Goal: Information Seeking & Learning: Learn about a topic

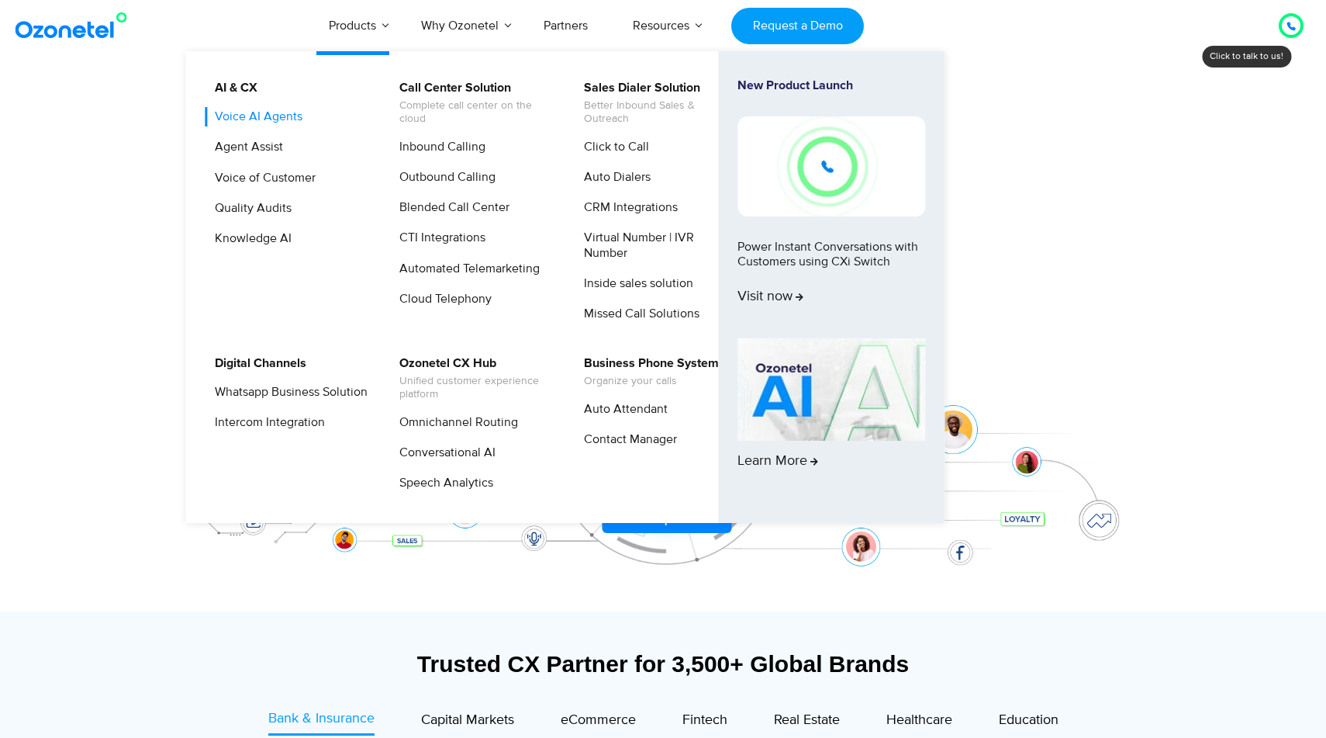
click at [264, 115] on link "Voice AI Agents" at bounding box center [255, 116] width 100 height 19
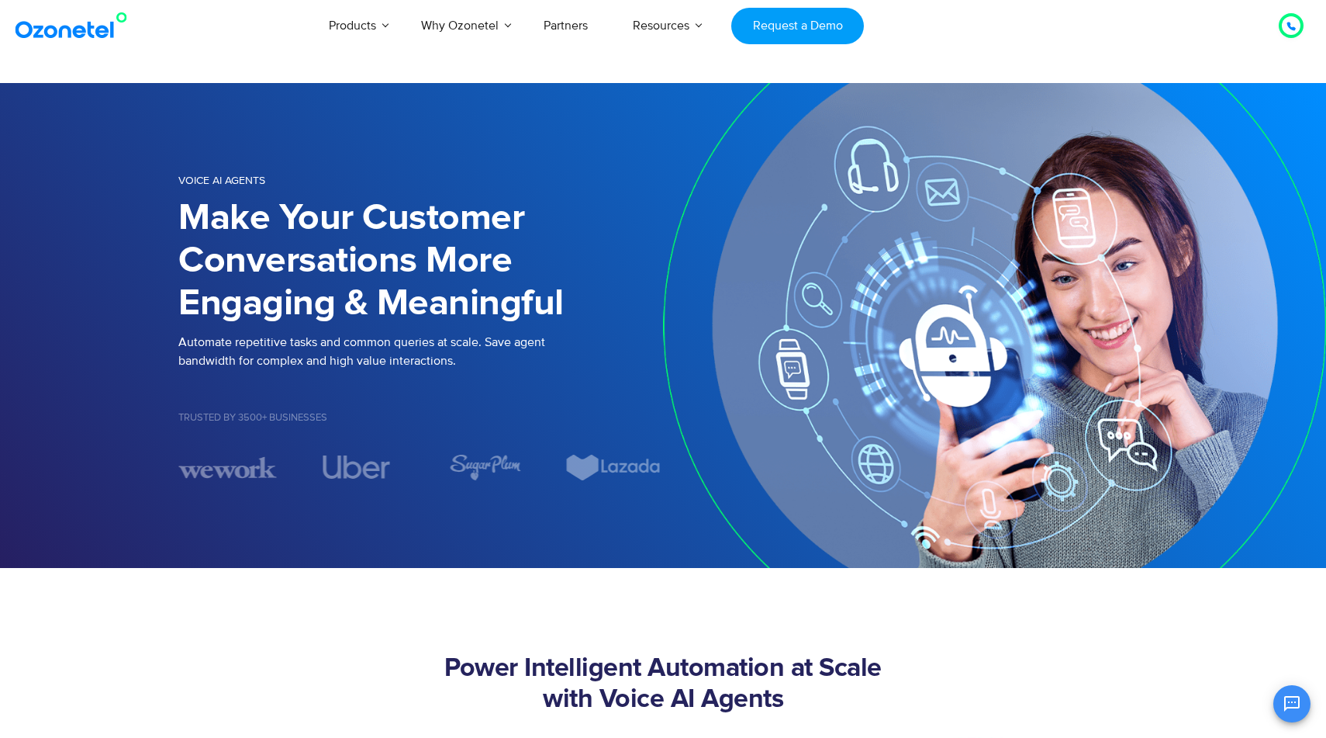
click at [96, 34] on img at bounding box center [75, 26] width 126 height 28
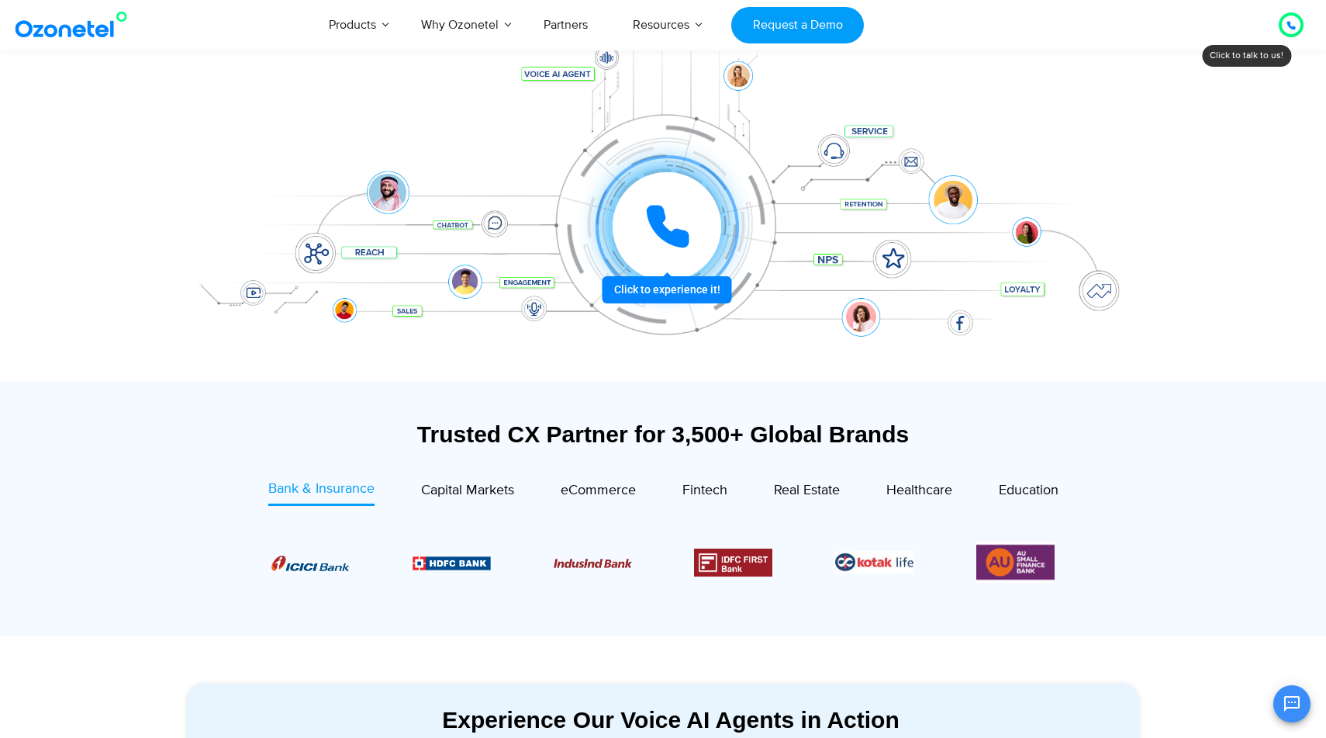
scroll to position [230, 0]
click at [662, 229] on icon at bounding box center [667, 225] width 39 height 39
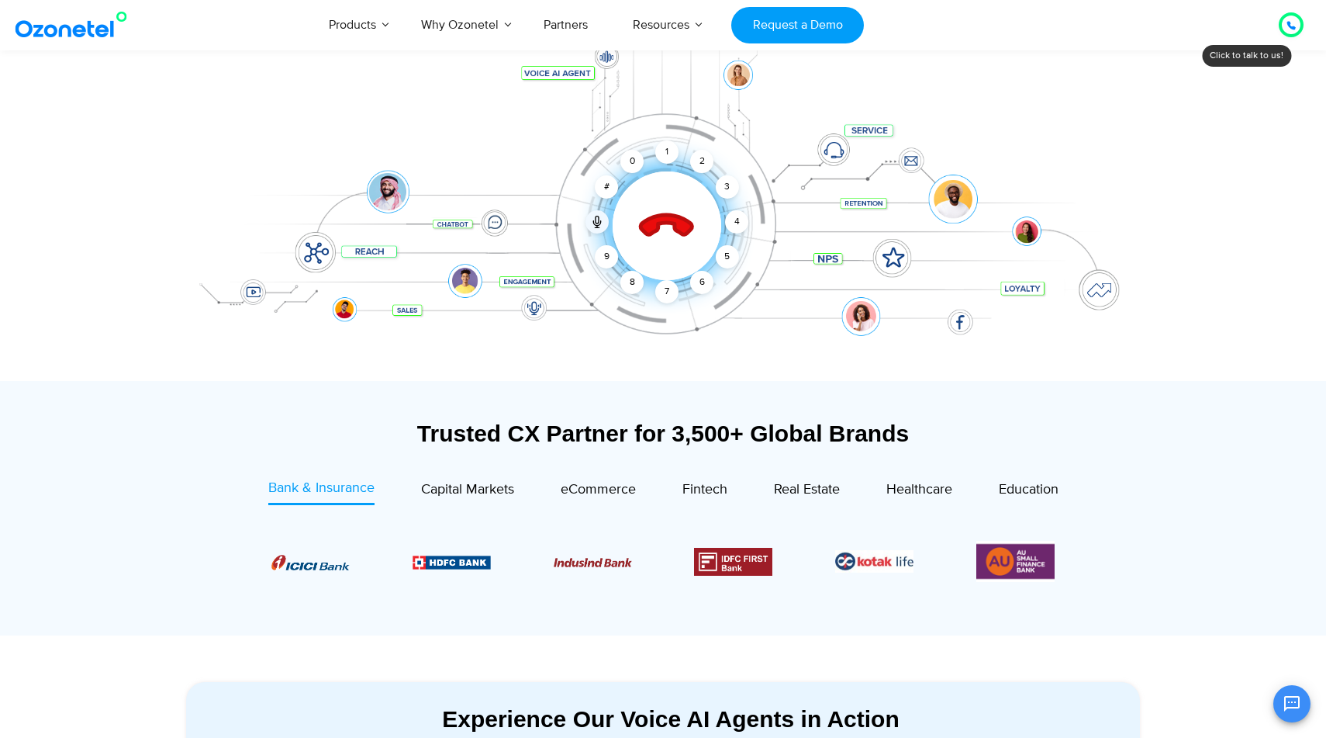
click at [662, 229] on icon at bounding box center [667, 226] width 66 height 66
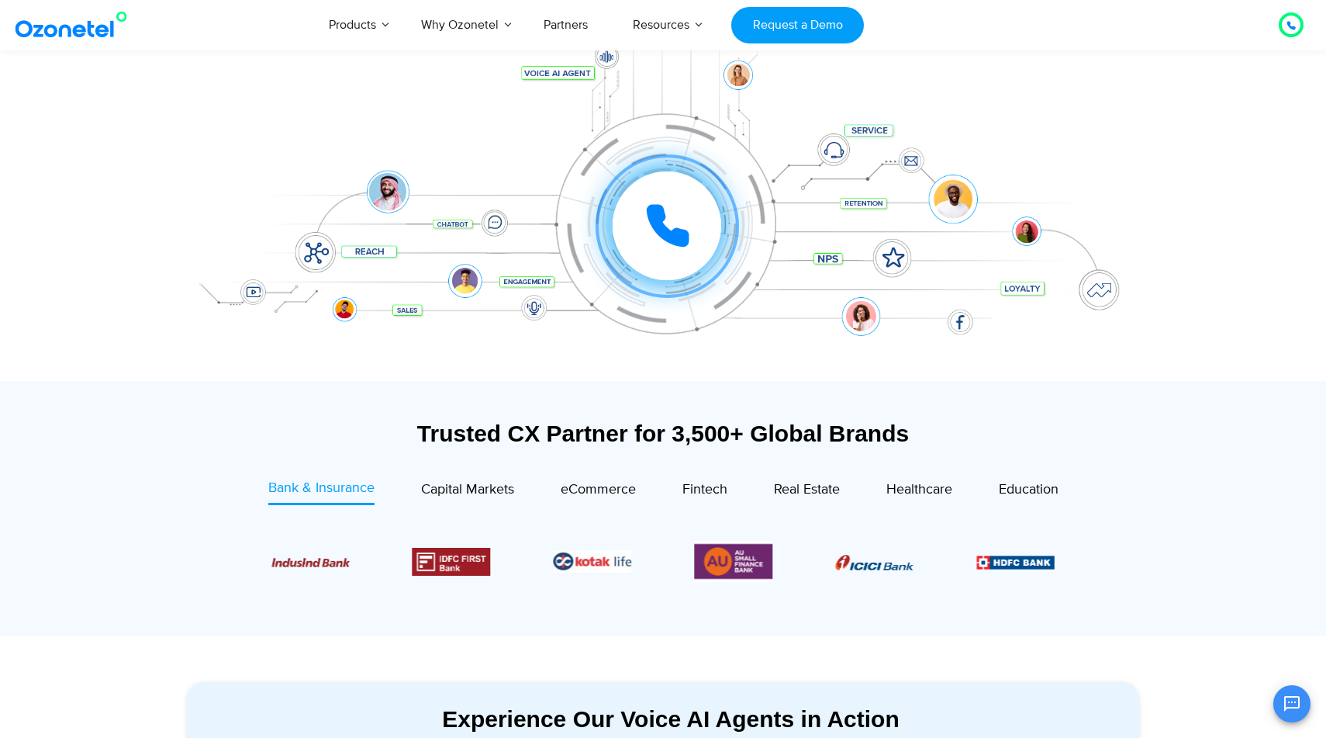
click at [460, 105] on div "Click to experience it! Call ended 1 2 3 4 5 6 7 8 9 # 0" at bounding box center [662, 195] width 969 height 264
